Goal: Check status

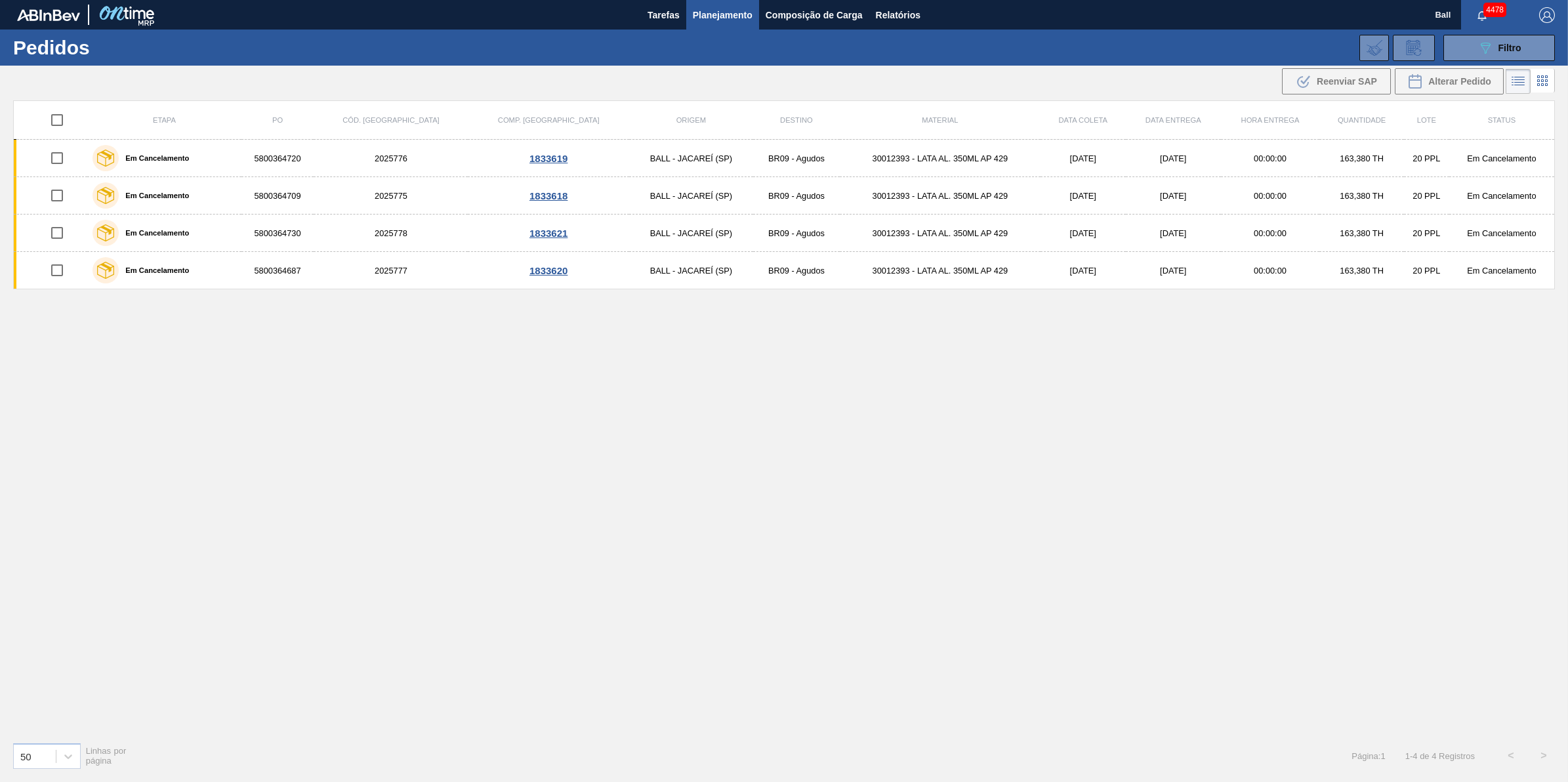
click at [632, 370] on div "Etapa PO Cód. Pedido Comp. Carga Origem Destino Material Data coleta Data entre…" at bounding box center [784, 415] width 1541 height 631
